Goal: Find specific page/section: Locate a particular part of the current website

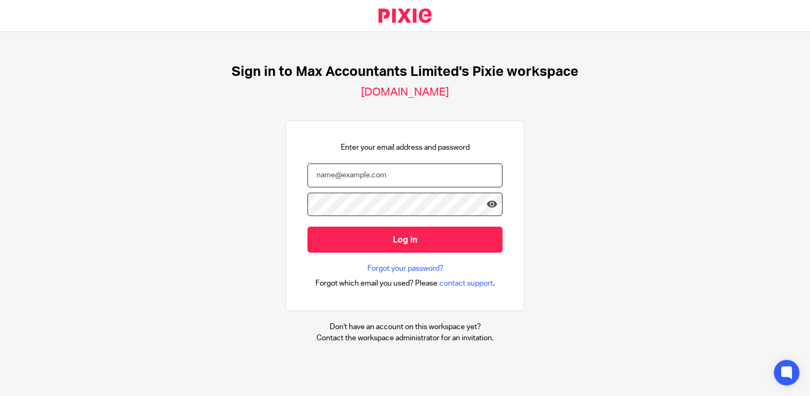
click at [359, 173] on input "email" at bounding box center [405, 175] width 195 height 24
type input "neilb@maxaccountnants.co.uk"
click at [308, 226] on input "Log in" at bounding box center [405, 239] width 195 height 26
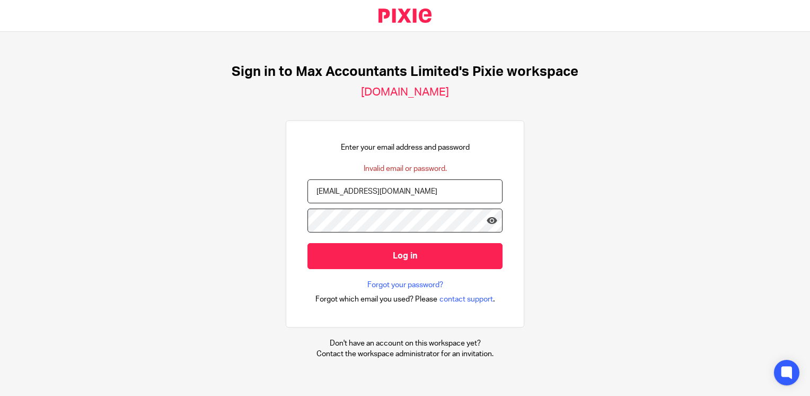
click at [308, 243] on input "Log in" at bounding box center [405, 256] width 195 height 26
click at [373, 191] on input "neilb@maxaccountnants.co.uk" at bounding box center [405, 191] width 195 height 24
type input "[EMAIL_ADDRESS][DOMAIN_NAME]"
click at [308, 243] on input "Log in" at bounding box center [405, 256] width 195 height 26
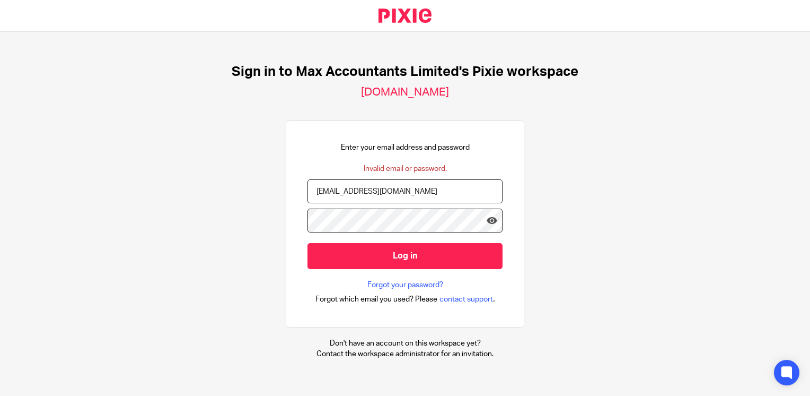
click at [308, 243] on input "Log in" at bounding box center [405, 256] width 195 height 26
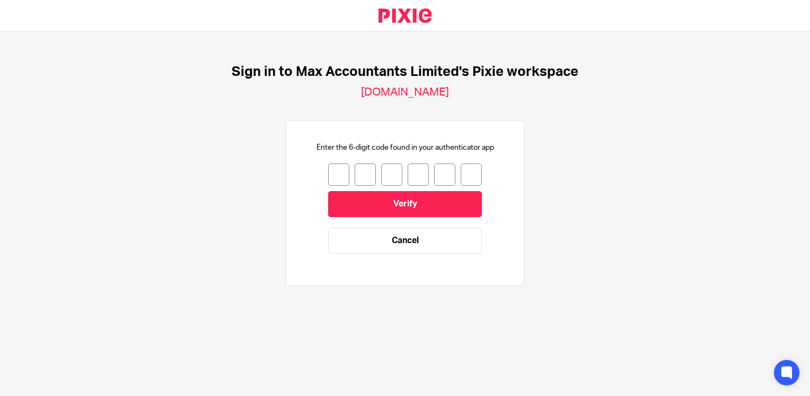
click at [334, 178] on input "number" at bounding box center [338, 174] width 21 height 22
type input "7"
type input "2"
type input "1"
type input "8"
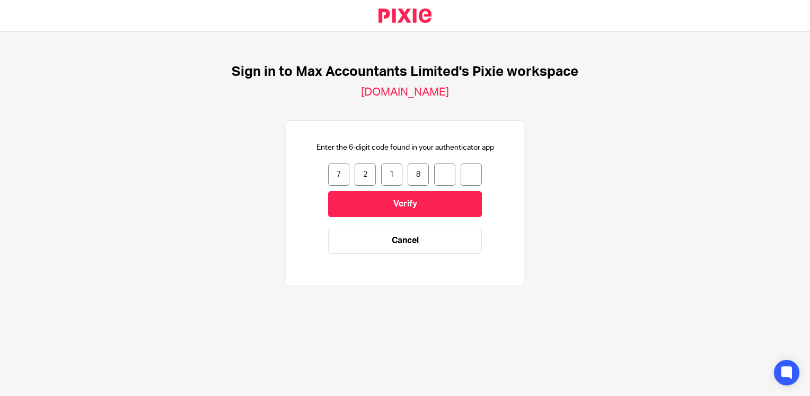
type input "5"
type input "1"
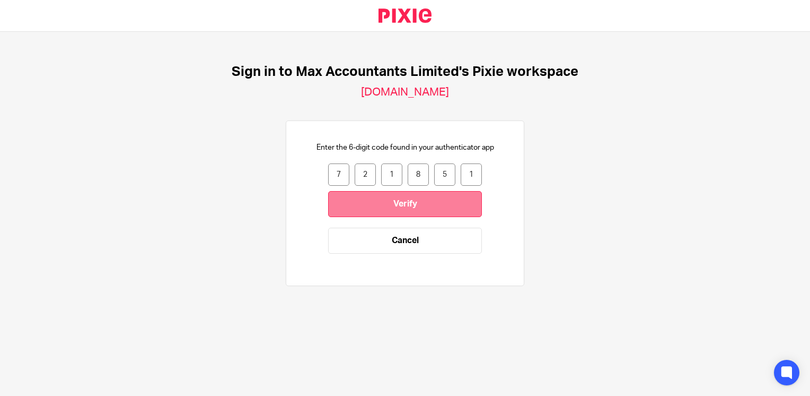
click at [347, 199] on input "Verify" at bounding box center [405, 204] width 154 height 26
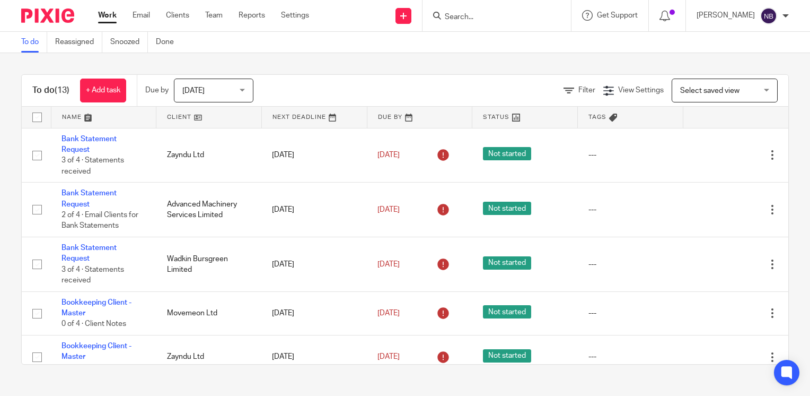
click at [188, 118] on link at bounding box center [208, 117] width 105 height 21
click at [495, 18] on input "Search" at bounding box center [491, 18] width 95 height 10
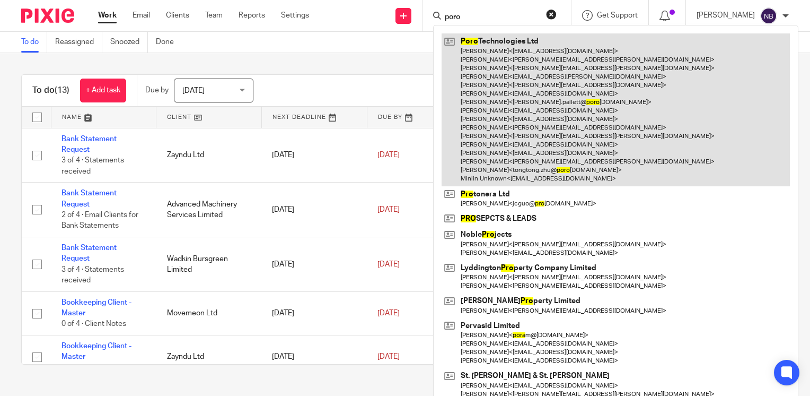
type input "poro"
click at [512, 87] on link at bounding box center [616, 109] width 348 height 152
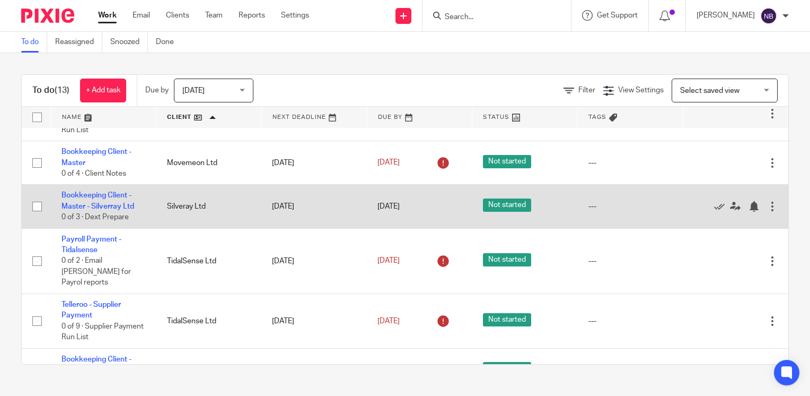
scroll to position [177, 0]
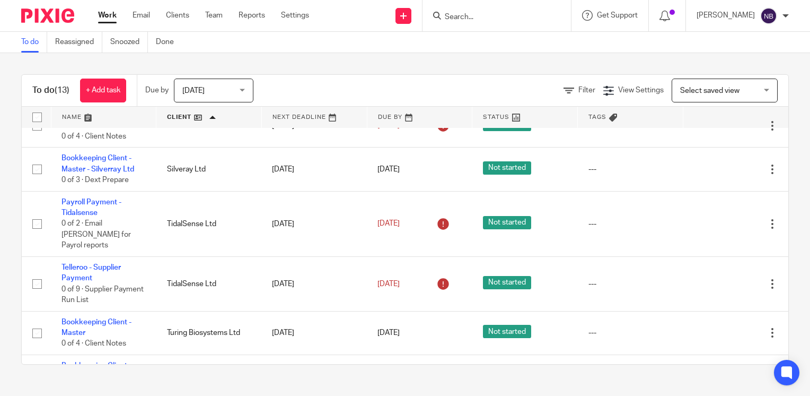
click at [199, 89] on span "[DATE]" at bounding box center [193, 90] width 22 height 7
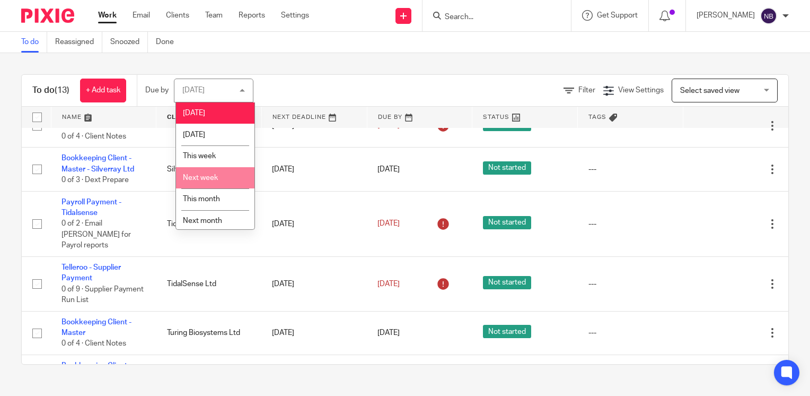
scroll to position [25, 0]
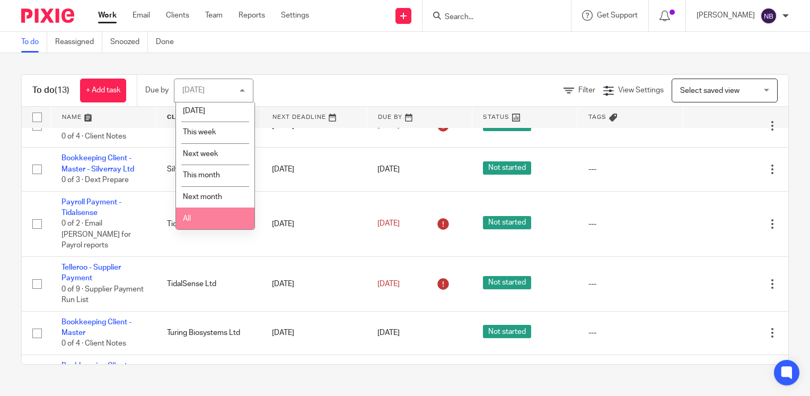
click at [202, 220] on li "All" at bounding box center [215, 218] width 79 height 22
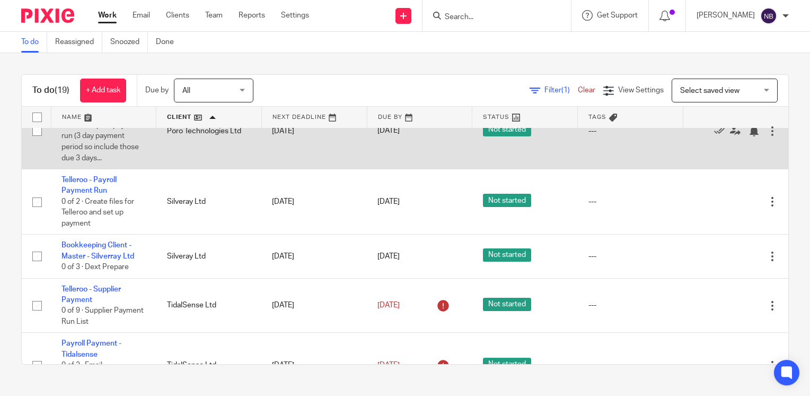
scroll to position [371, 0]
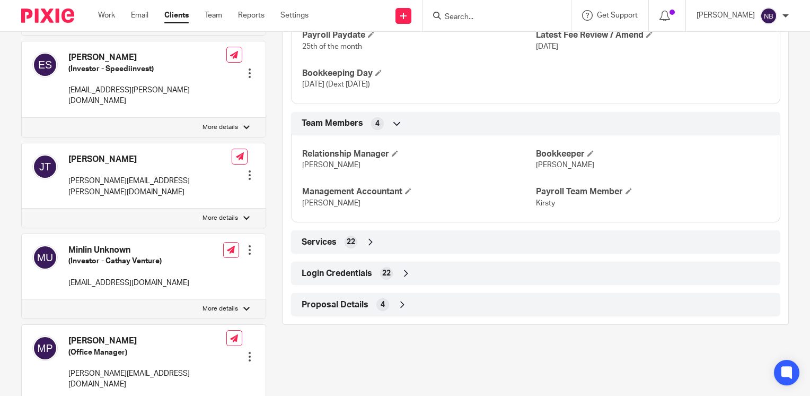
scroll to position [866, 0]
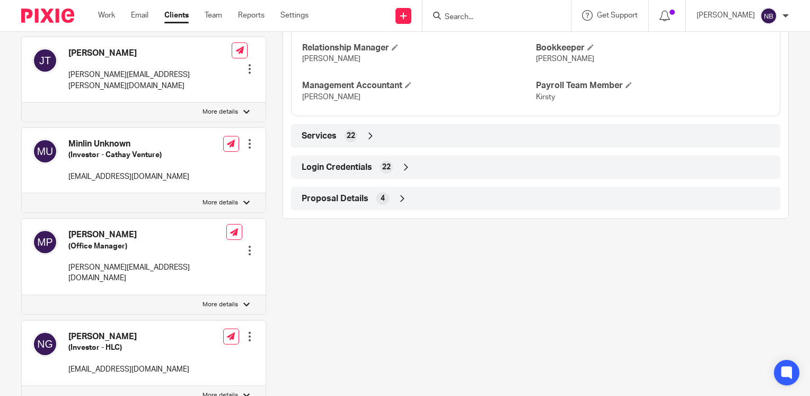
click at [405, 172] on icon at bounding box center [406, 167] width 11 height 11
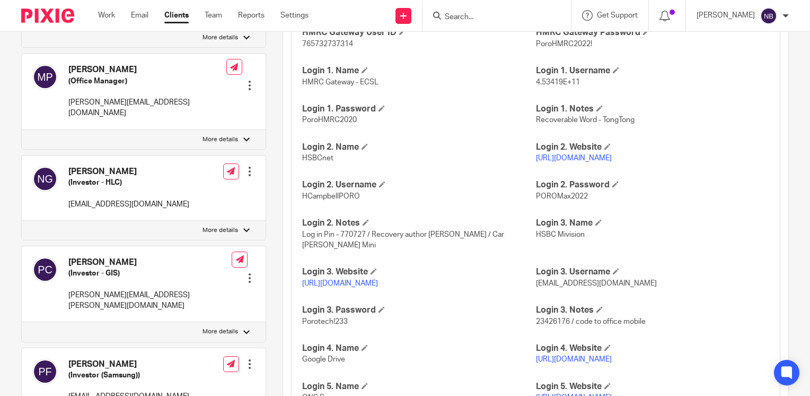
scroll to position [1023, 0]
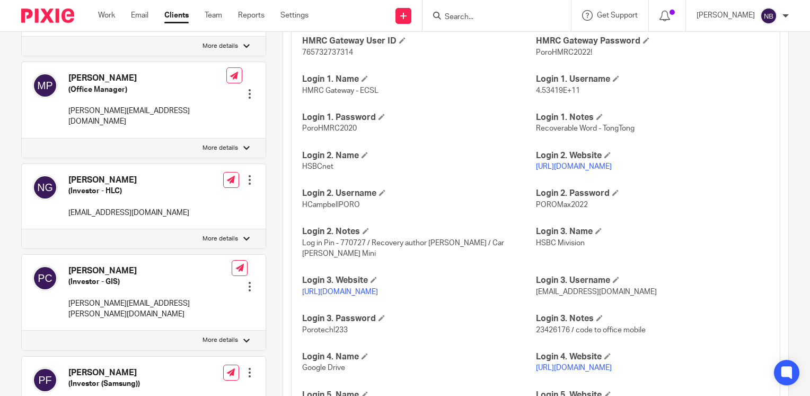
drag, startPoint x: 621, startPoint y: 175, endPoint x: 530, endPoint y: 176, distance: 90.7
click at [536, 172] on p "https://www.hsbcnet.com/" at bounding box center [652, 166] width 233 height 11
copy link "https://www.hsbcnet.com/"
drag, startPoint x: 360, startPoint y: 217, endPoint x: 301, endPoint y: 221, distance: 59.0
click at [301, 221] on div "HMRC Gateway User ID 765732737314 HMRC Gateway Password PoroHMRC2022! Login 1. …" at bounding box center [536, 238] width 490 height 449
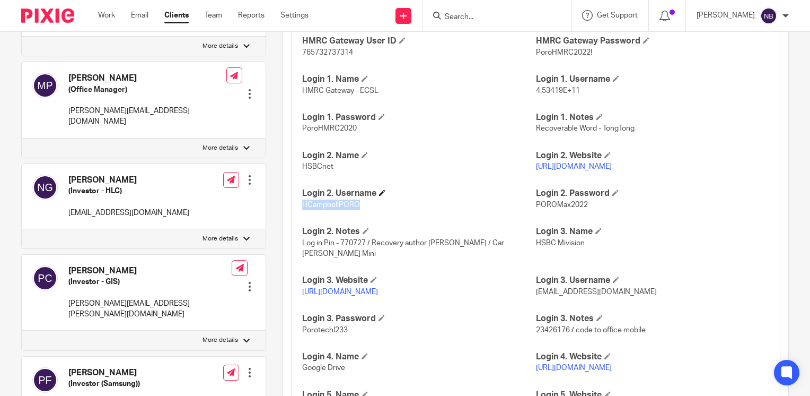
copy span "HCampbellPORO"
